Goal: Check status: Check status

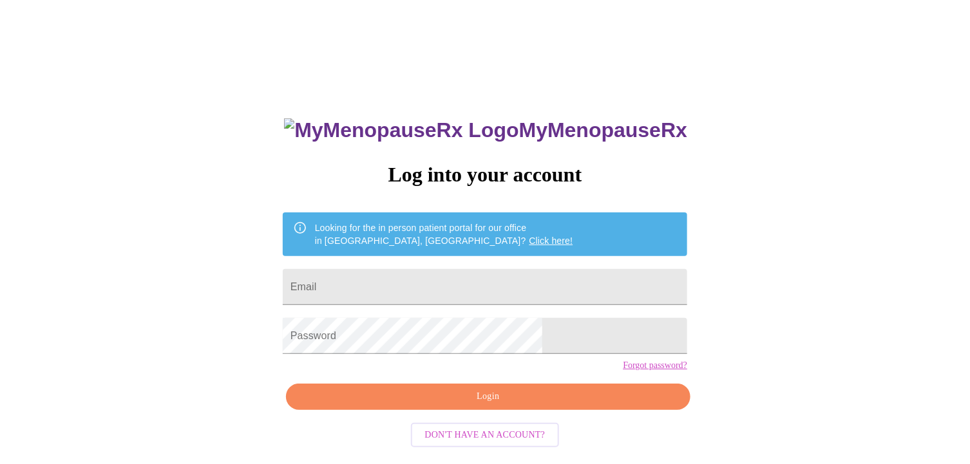
type input "[EMAIL_ADDRESS][DOMAIN_NAME]"
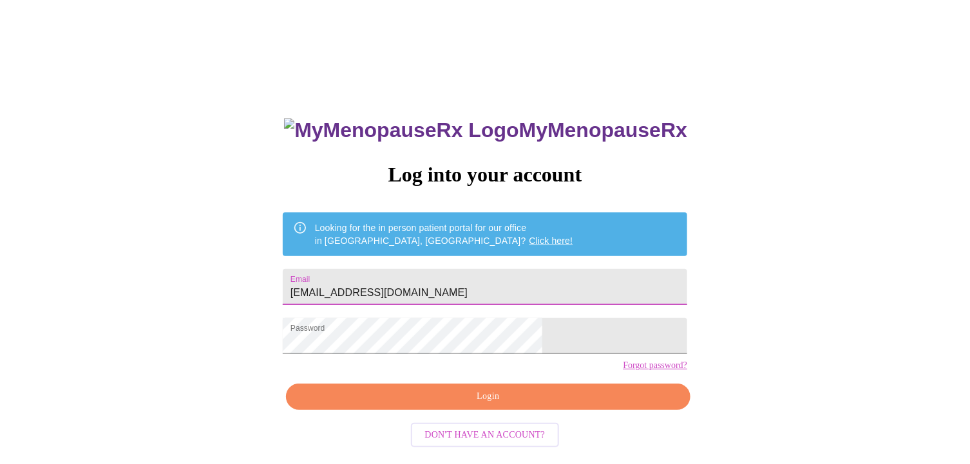
click at [489, 405] on span "Login" at bounding box center [488, 397] width 375 height 16
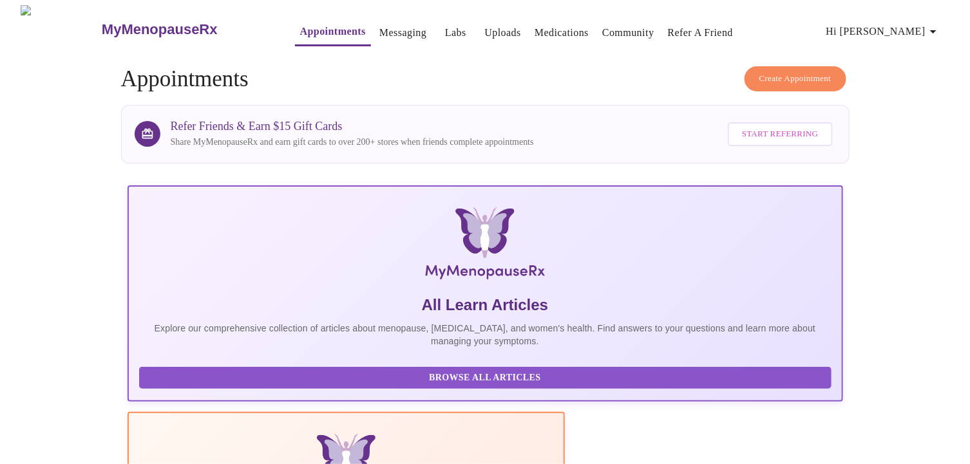
click at [445, 27] on link "Labs" at bounding box center [455, 33] width 21 height 18
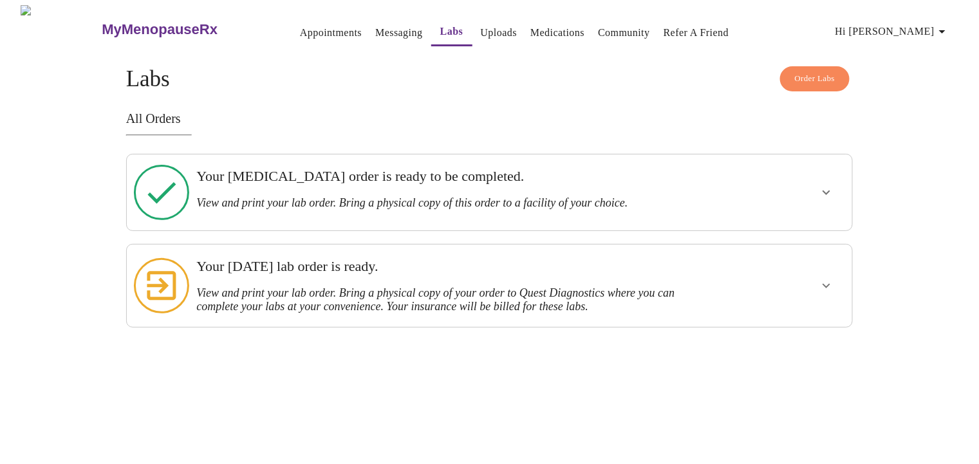
click at [834, 278] on icon "show more" at bounding box center [826, 285] width 15 height 15
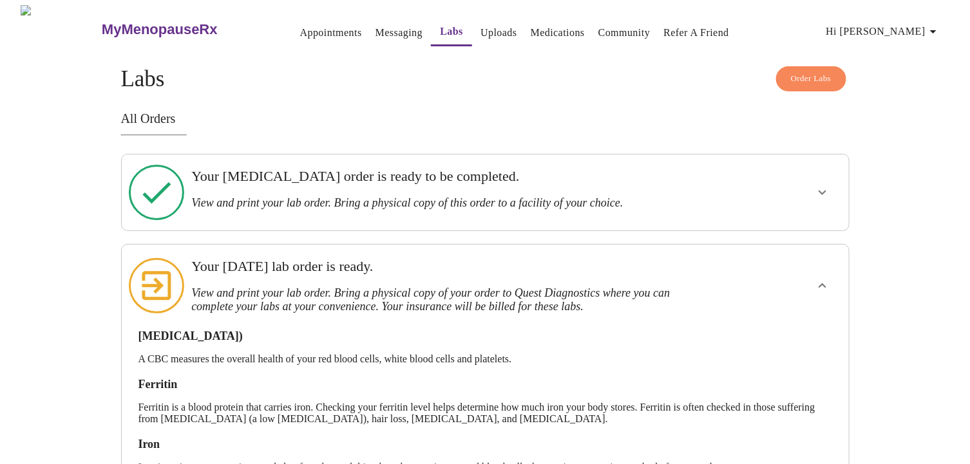
scroll to position [74, 0]
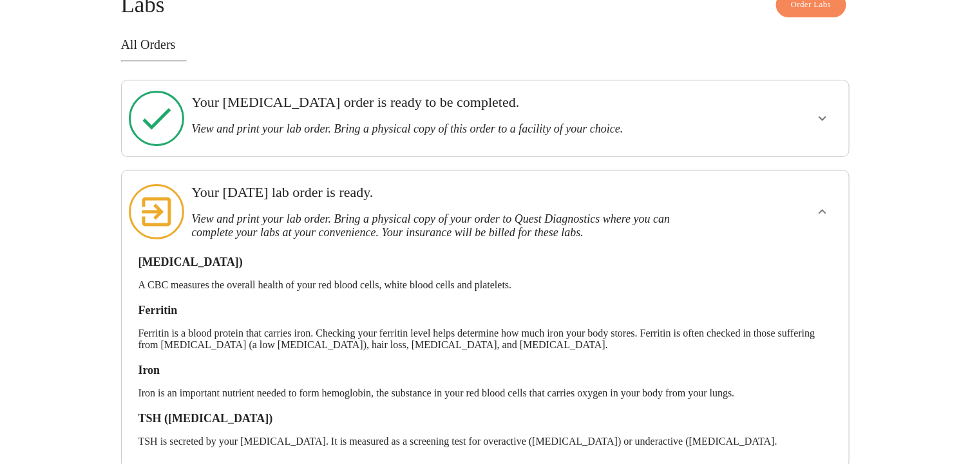
click at [823, 117] on icon "show more" at bounding box center [822, 119] width 8 height 5
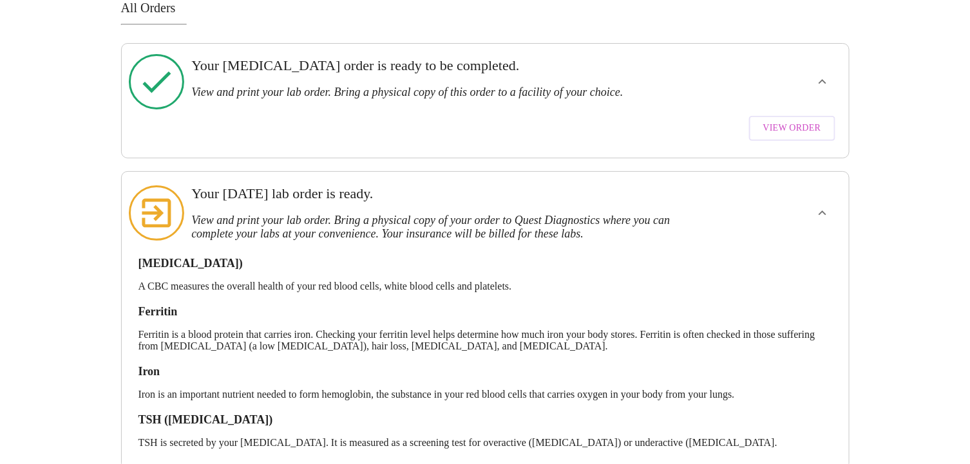
scroll to position [0, 0]
